Goal: Check status: Check status

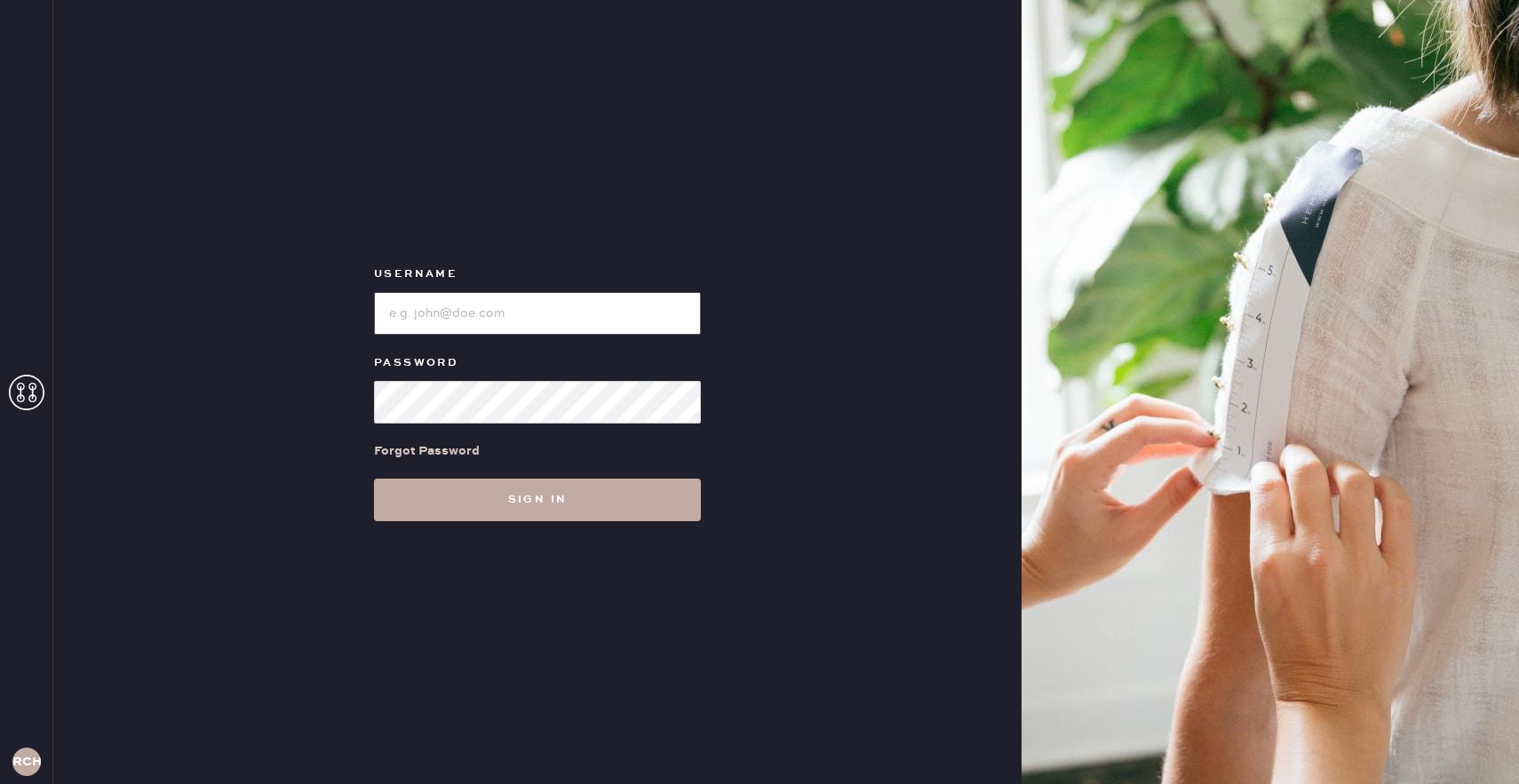
type input "reformationchestnuthill"
click at [513, 502] on button "Sign in" at bounding box center [538, 499] width 327 height 43
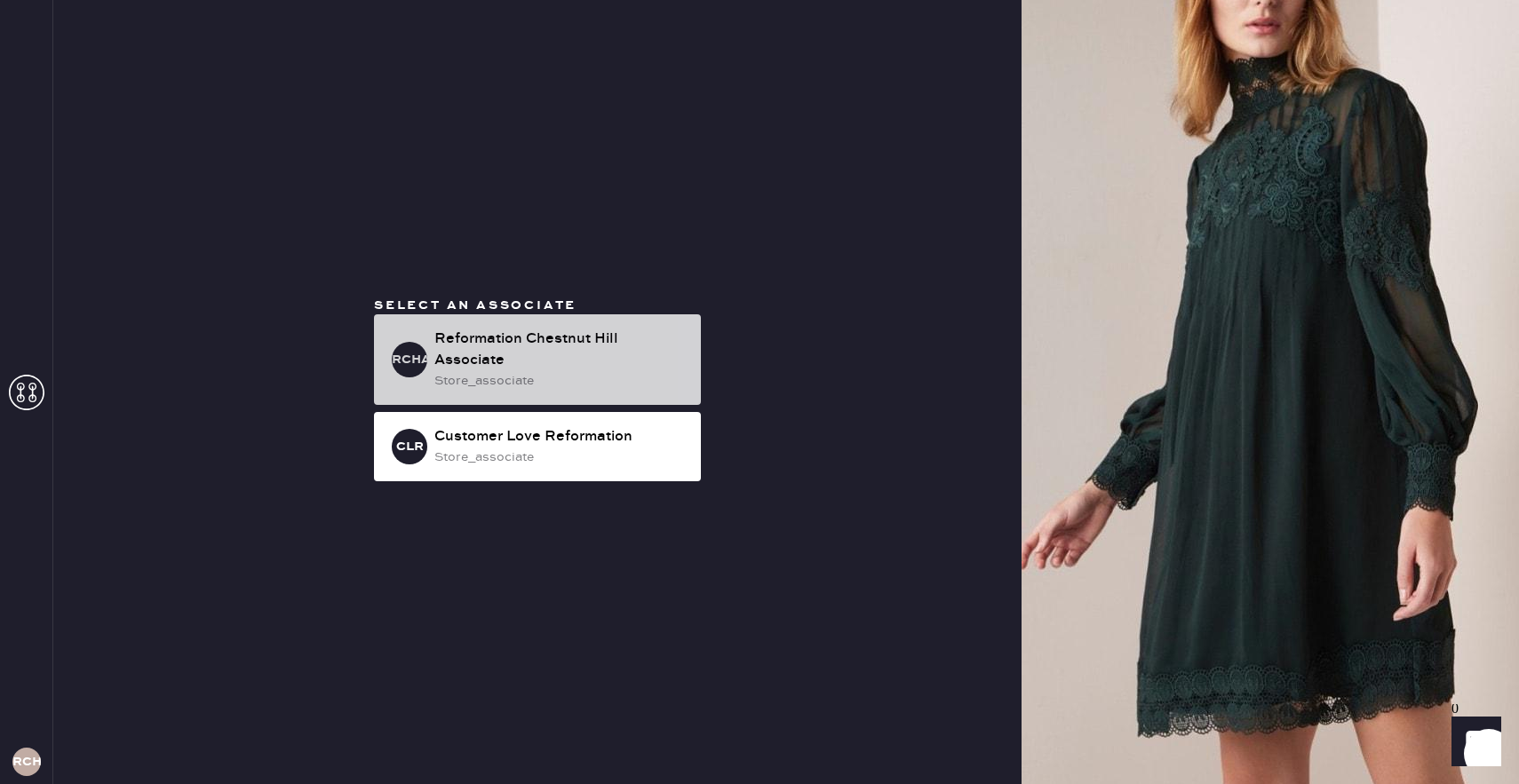
click at [527, 353] on div "Reformation Chestnut Hill Associate" at bounding box center [560, 349] width 253 height 43
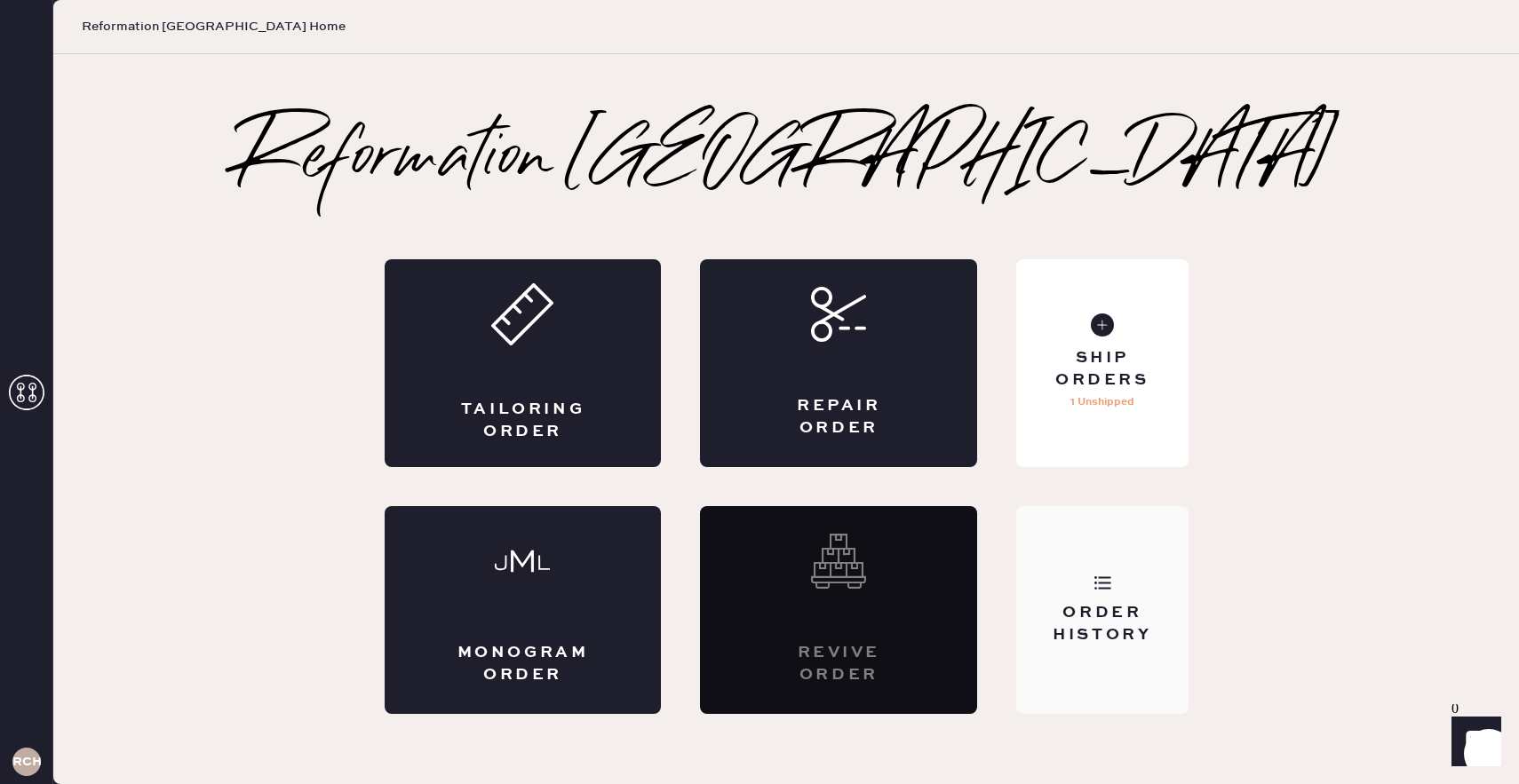
click at [1100, 598] on div "Order History" at bounding box center [1101, 610] width 171 height 208
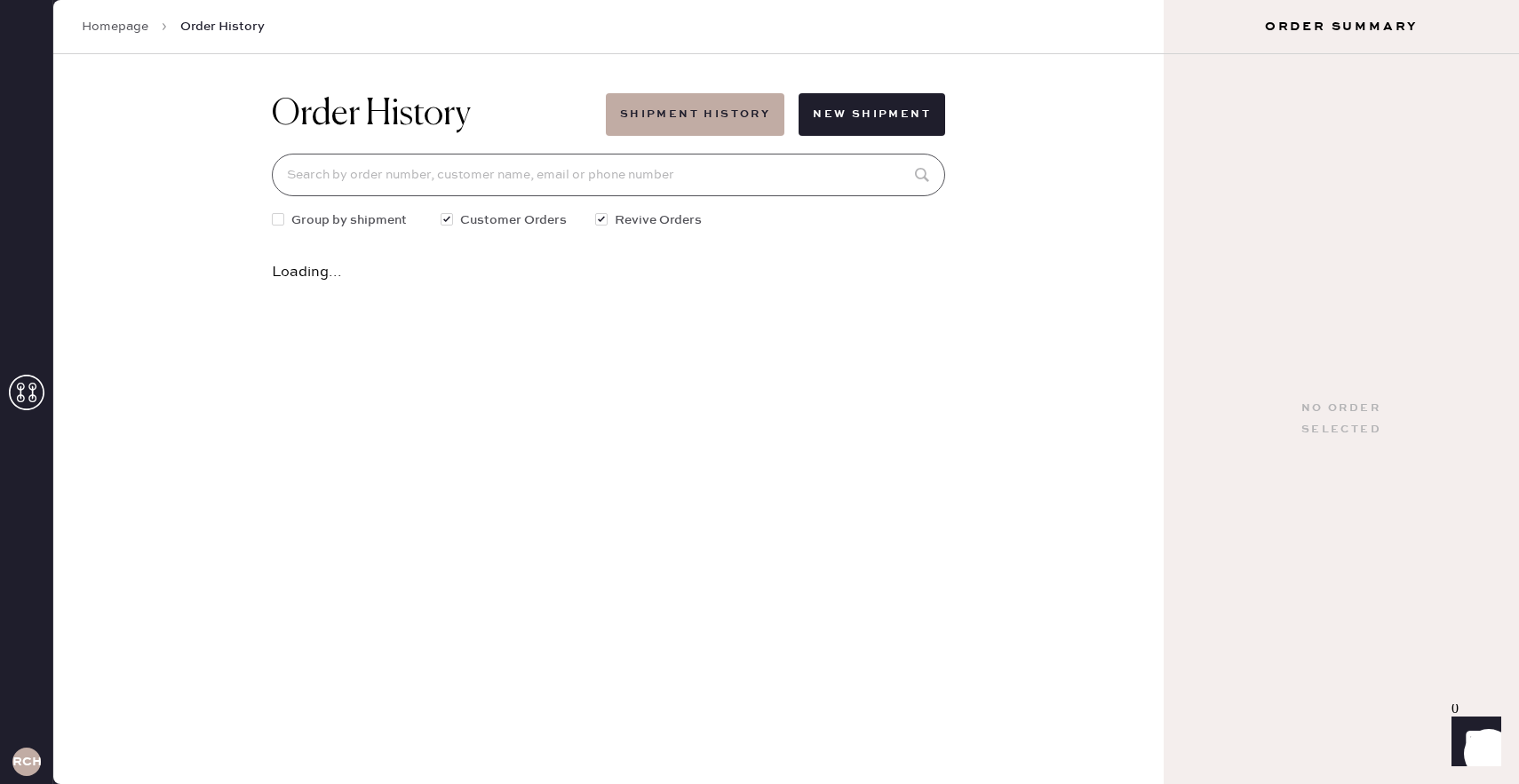
click at [703, 183] on input at bounding box center [608, 174] width 673 height 43
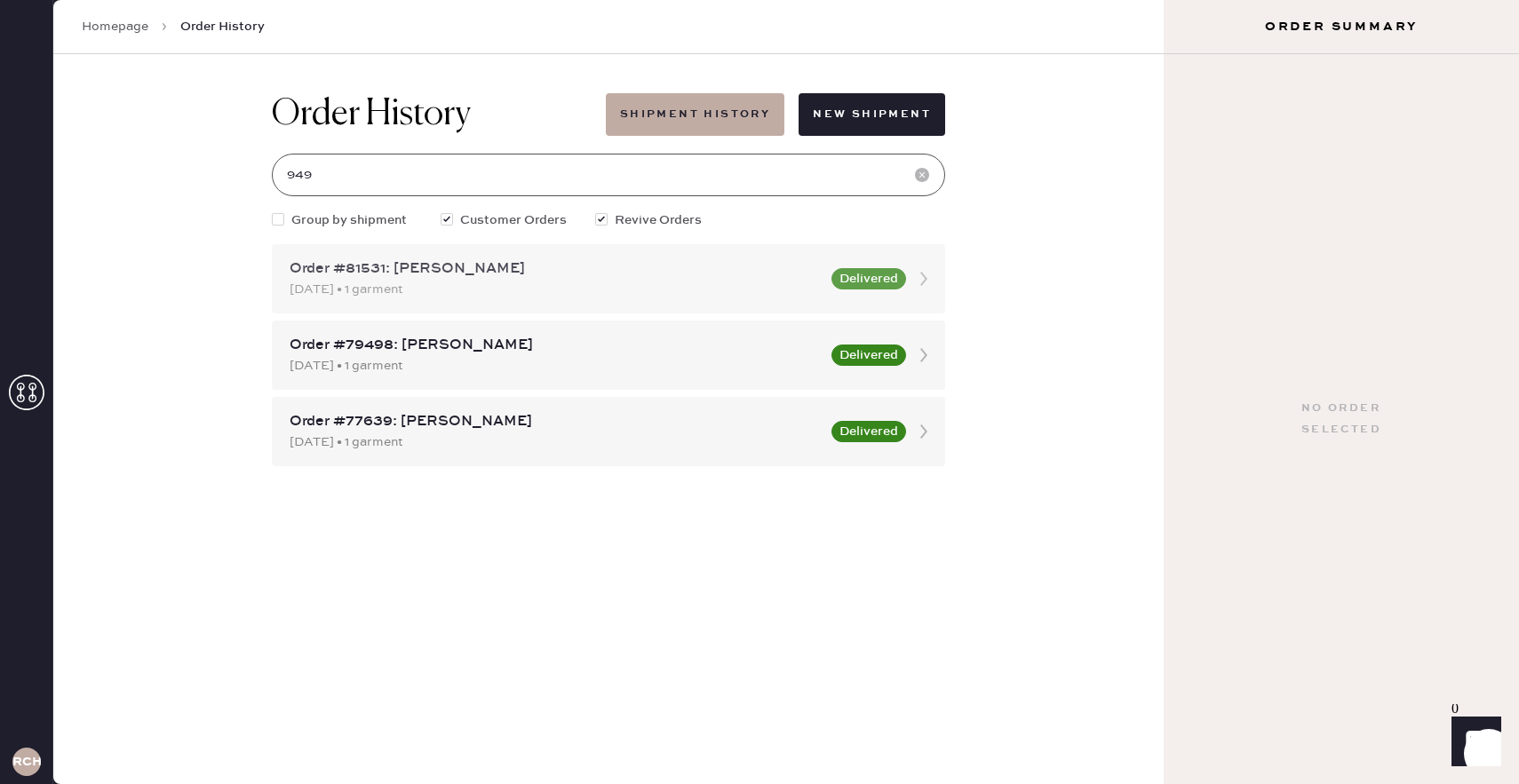
type input "949"
click at [465, 287] on div "[DATE] • 1 garment" at bounding box center [555, 290] width 531 height 20
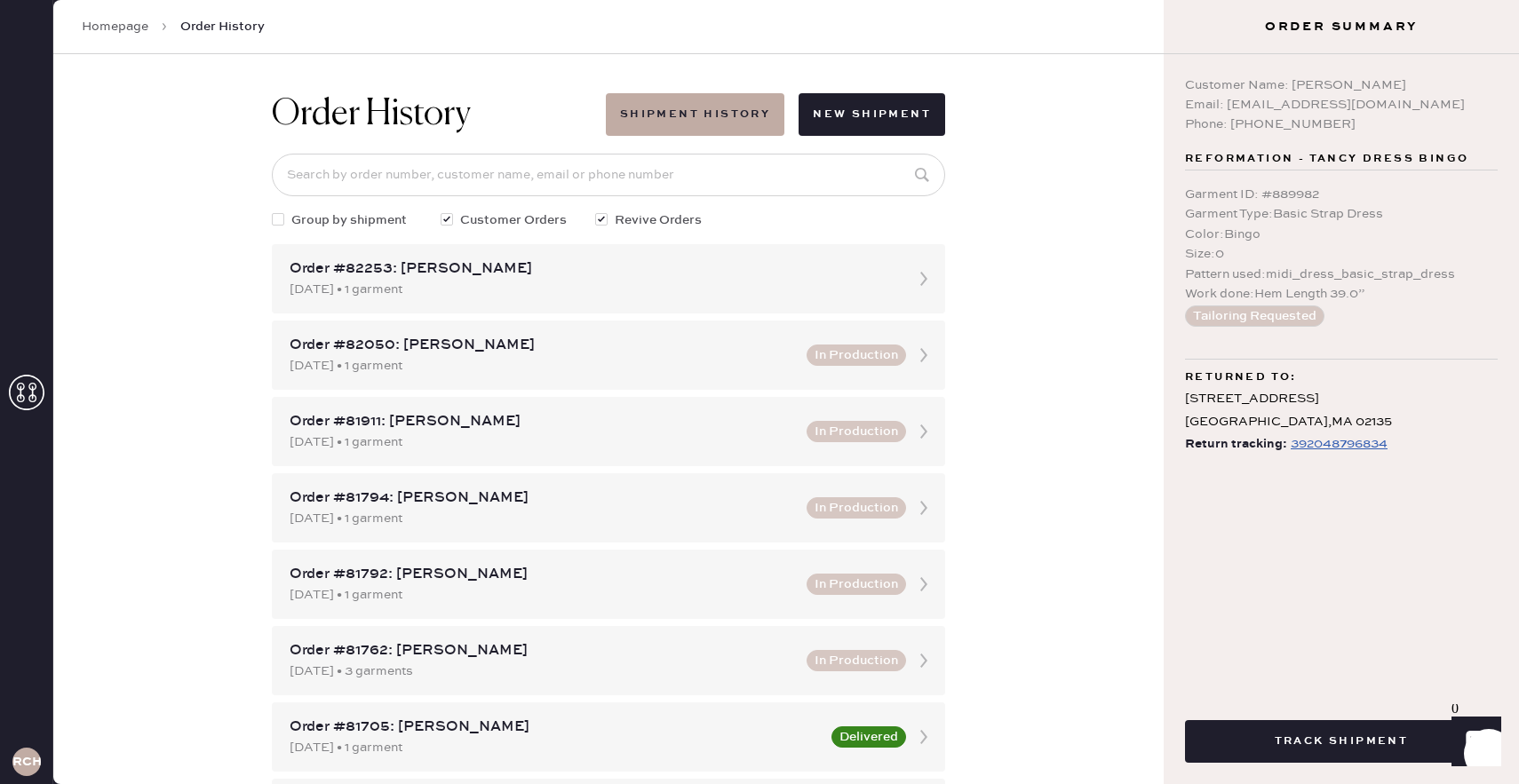
click at [1319, 442] on div "392048796834" at bounding box center [1339, 444] width 97 height 22
click at [1341, 444] on div "392048796834" at bounding box center [1339, 444] width 97 height 22
